Goal: Transaction & Acquisition: Purchase product/service

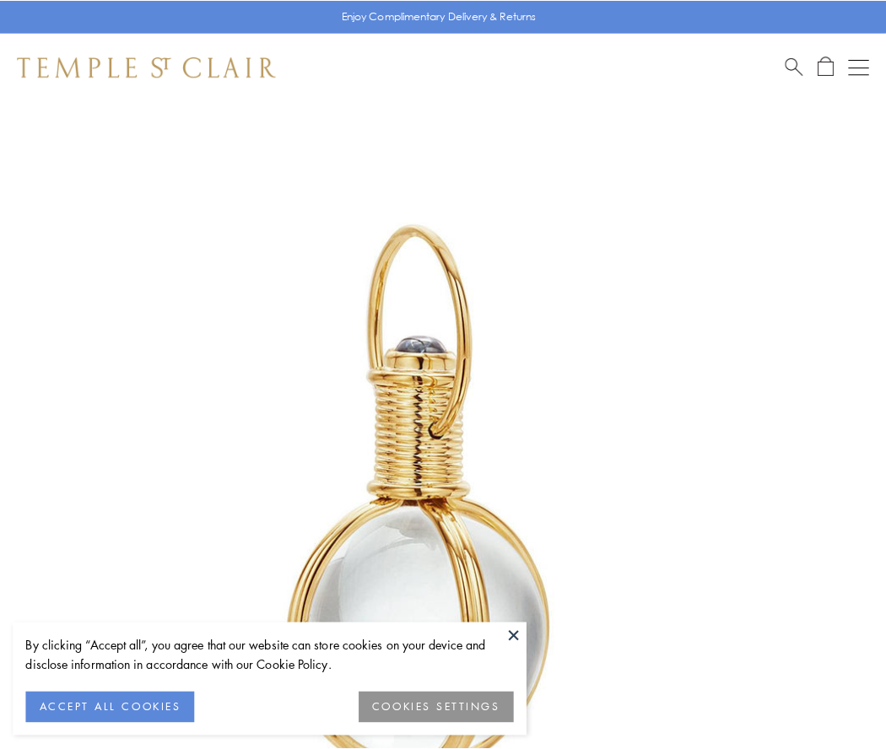
scroll to position [440, 0]
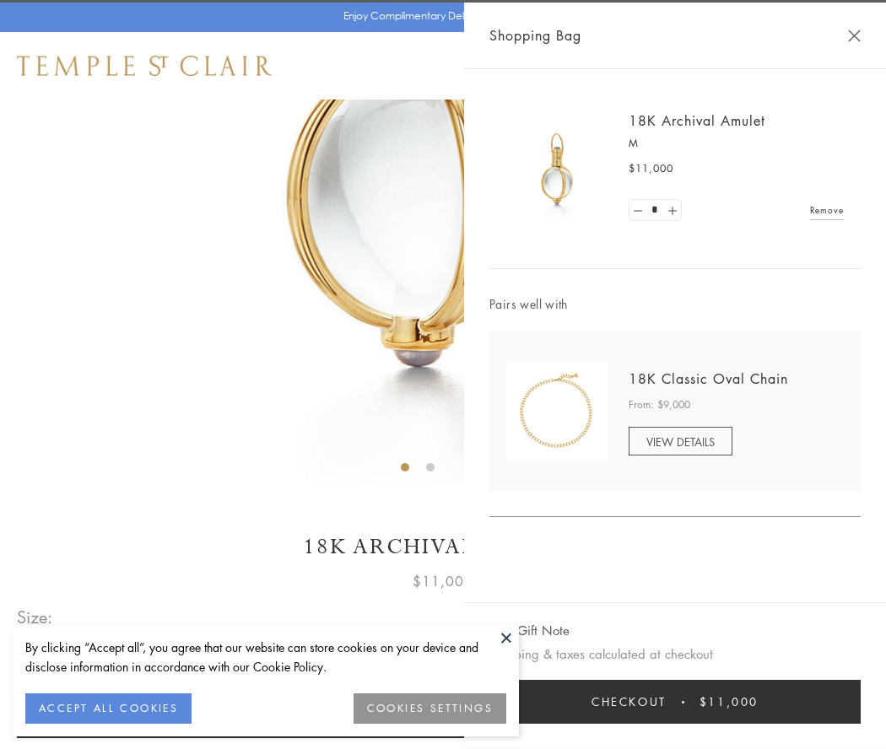
click at [675, 702] on button "Checkout $11,000" at bounding box center [674, 702] width 371 height 44
